Goal: Transaction & Acquisition: Purchase product/service

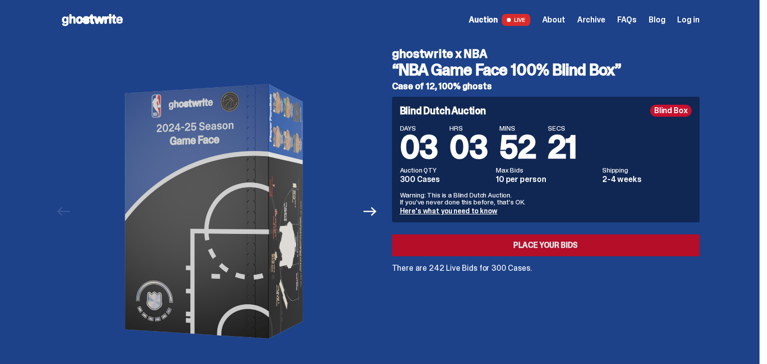
click at [544, 241] on link "Place your Bids" at bounding box center [545, 246] width 307 height 22
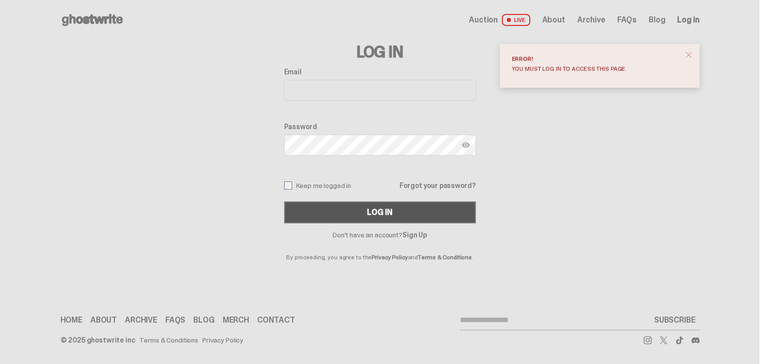
type input "**********"
click at [416, 211] on button "Log In" at bounding box center [380, 213] width 192 height 22
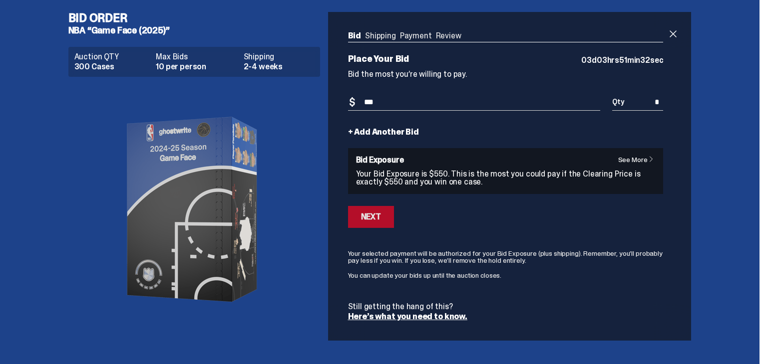
type input "***"
click at [374, 223] on button "Next" at bounding box center [371, 217] width 46 height 22
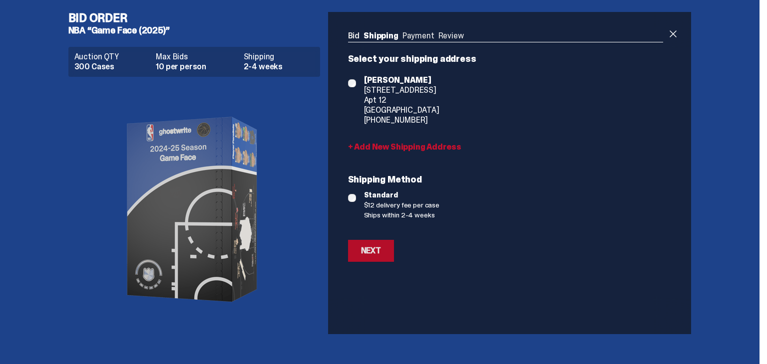
click at [381, 250] on div "Next" at bounding box center [371, 251] width 20 height 8
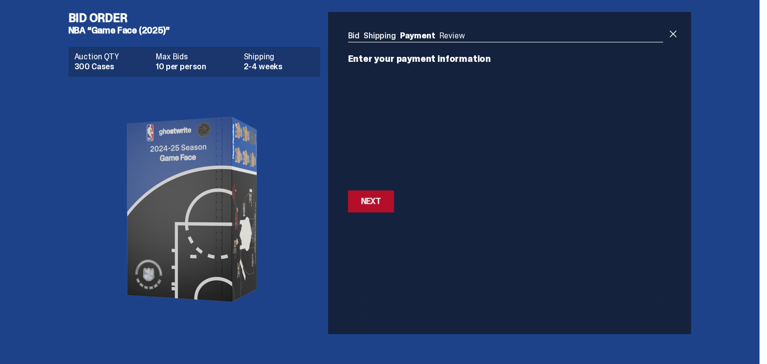
click at [378, 200] on div "Next" at bounding box center [371, 202] width 20 height 8
click at [376, 149] on div "Next" at bounding box center [371, 152] width 20 height 8
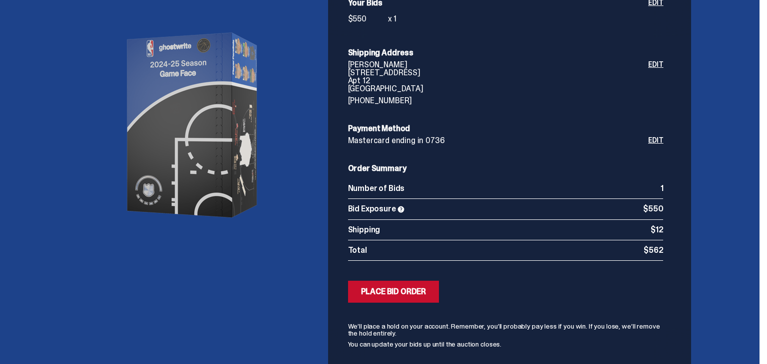
scroll to position [100, 0]
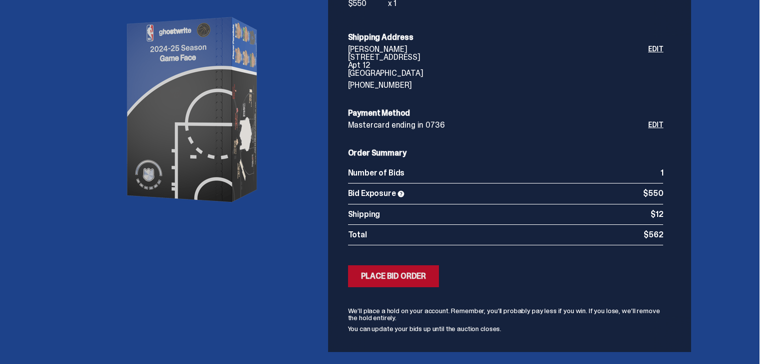
click at [407, 279] on div "Place Bid Order" at bounding box center [393, 277] width 65 height 8
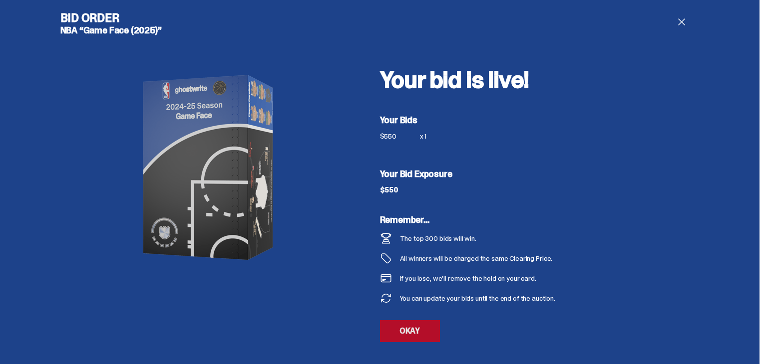
click at [422, 326] on link "OKAY" at bounding box center [410, 331] width 60 height 22
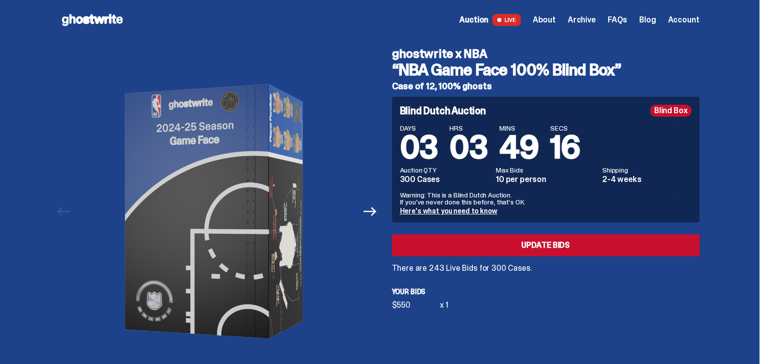
click at [422, 326] on div "ghostwrite x NBA “NBA Game Face 100% Blind Box” Case of 12, 100% ghosts Blind D…" at bounding box center [539, 211] width 319 height 343
